Goal: Communication & Community: Answer question/provide support

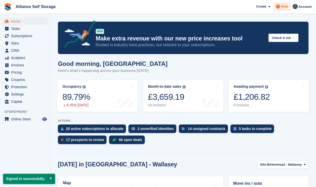
click at [279, 9] on span at bounding box center [278, 7] width 6 height 6
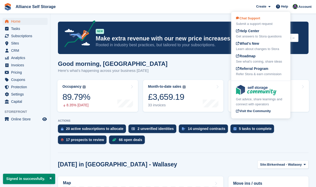
click at [260, 22] on div "Submit a support request" at bounding box center [261, 23] width 50 height 5
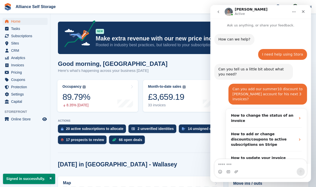
scroll to position [15, 0]
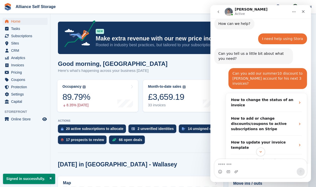
click at [260, 164] on textarea "Message…" at bounding box center [260, 163] width 92 height 9
click at [261, 155] on button "Scroll to bottom" at bounding box center [260, 151] width 9 height 9
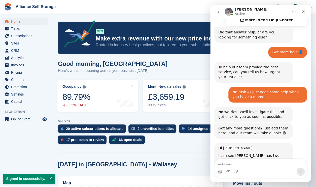
scroll to position [163, 0]
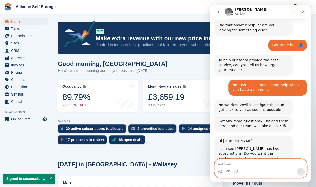
click at [258, 164] on textarea "Message…" at bounding box center [260, 163] width 92 height 9
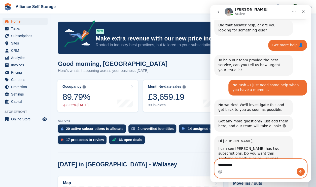
type textarea "**********"
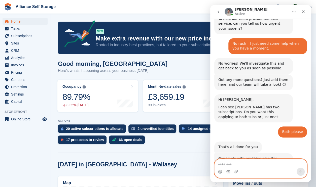
scroll to position [204, 0]
drag, startPoint x: 220, startPoint y: 171, endPoint x: 220, endPoint y: 176, distance: 4.5
click at [219, 172] on icon "Emoji picker" at bounding box center [220, 172] width 4 height 4
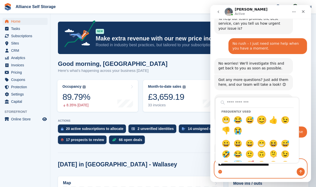
drag, startPoint x: 260, startPoint y: 123, endPoint x: 274, endPoint y: 131, distance: 16.6
type textarea "**********"
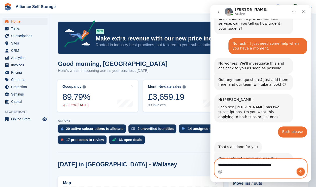
click at [297, 171] on button "Send a message…" at bounding box center [300, 172] width 8 height 8
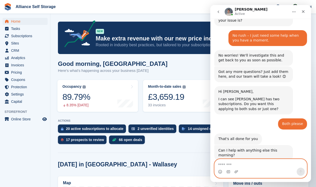
scroll to position [219, 0]
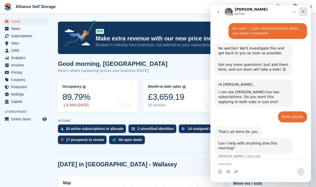
click at [303, 13] on icon "Close" at bounding box center [303, 12] width 4 height 4
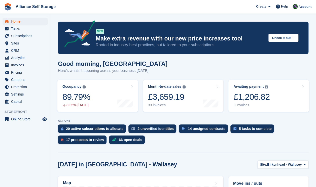
scroll to position [292, 0]
click at [297, 8] on img at bounding box center [294, 6] width 5 height 5
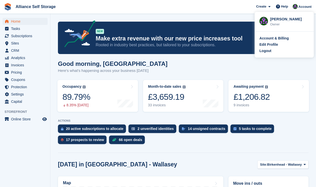
click at [271, 52] on div "Logout" at bounding box center [284, 50] width 50 height 5
